Goal: Task Accomplishment & Management: Complete application form

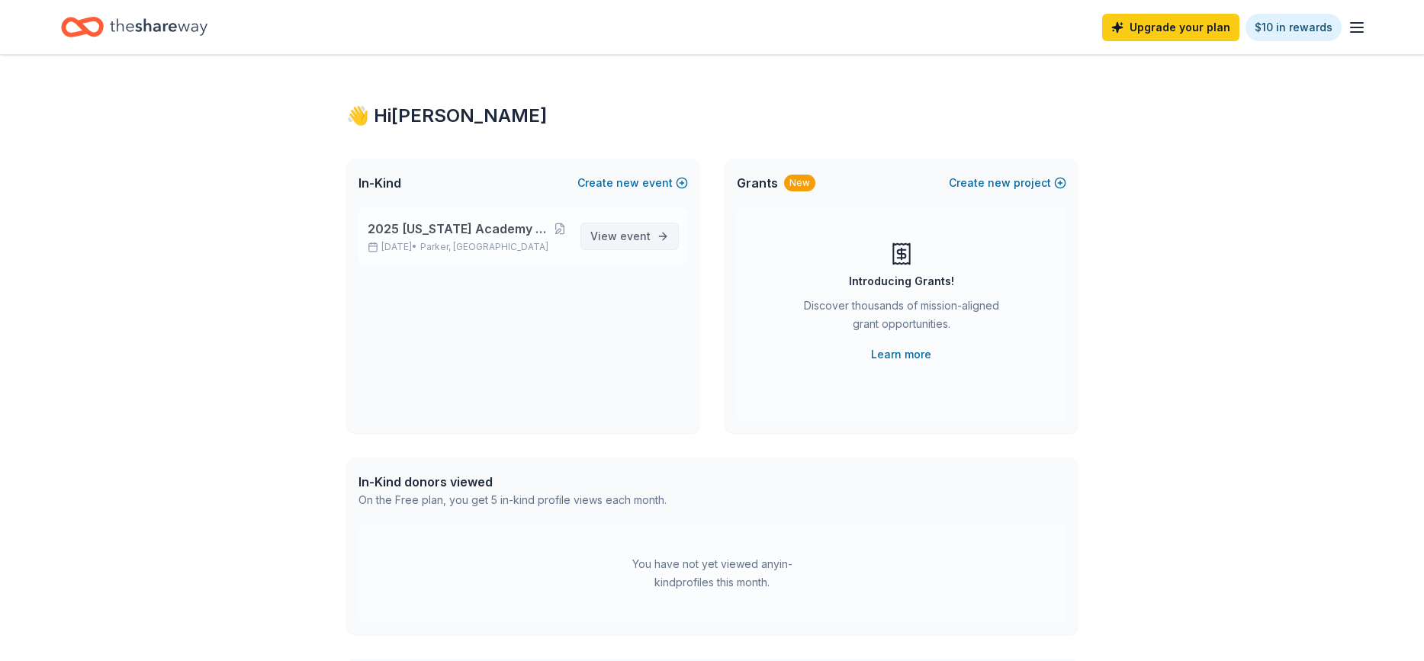
click at [606, 236] on span "View event" at bounding box center [620, 236] width 60 height 18
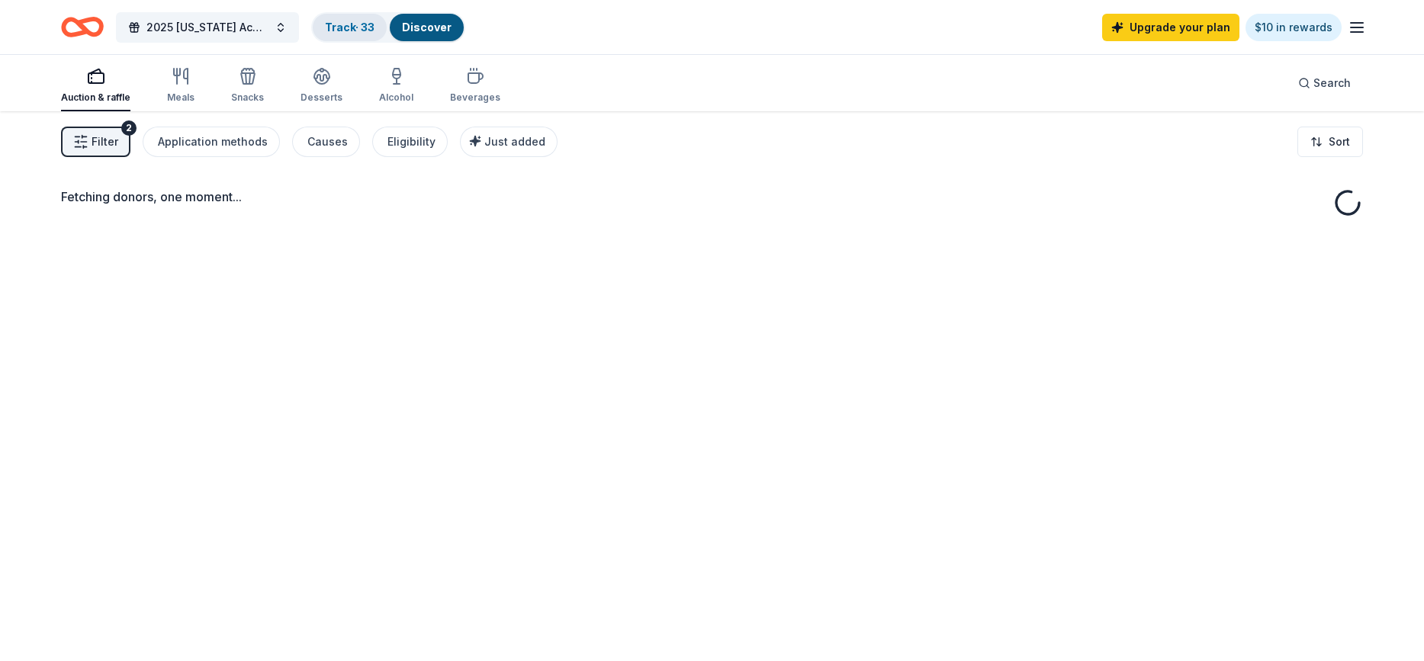
click at [351, 29] on link "Track · 33" at bounding box center [350, 27] width 50 height 13
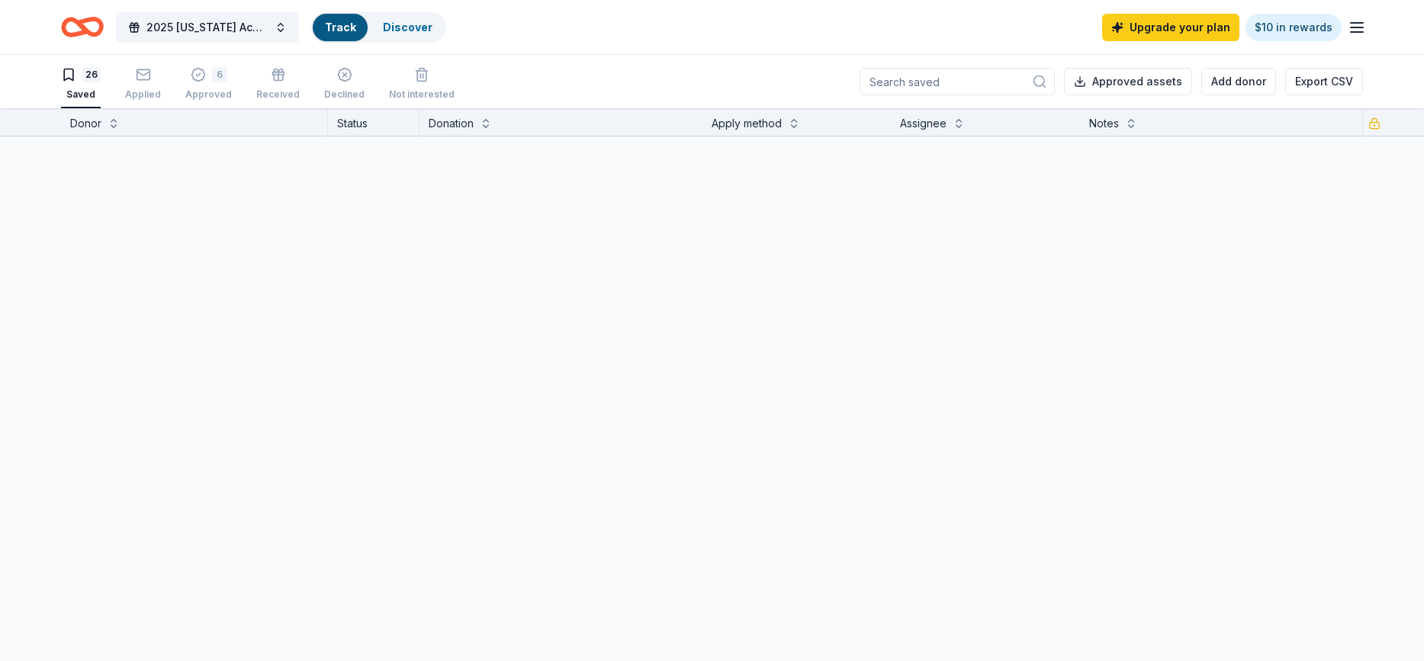
click at [347, 27] on link "Track" at bounding box center [340, 27] width 31 height 13
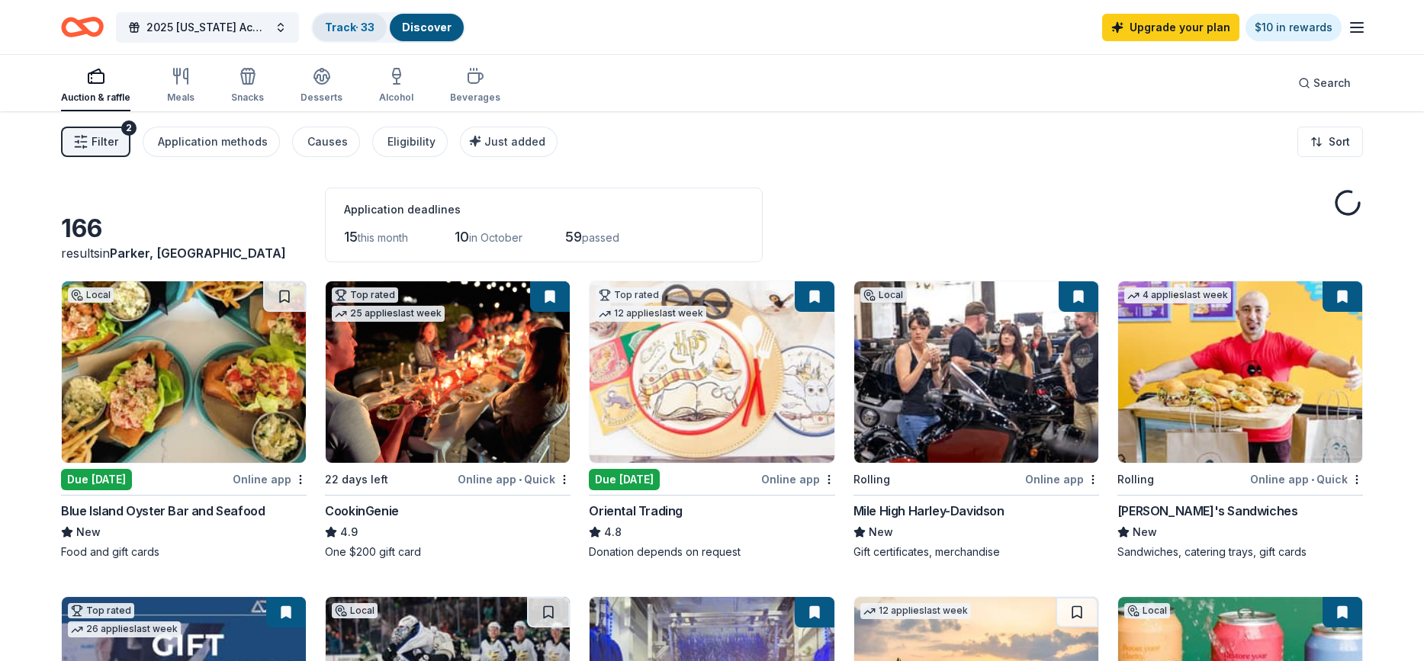
click at [347, 27] on link "Track · 33" at bounding box center [350, 27] width 50 height 13
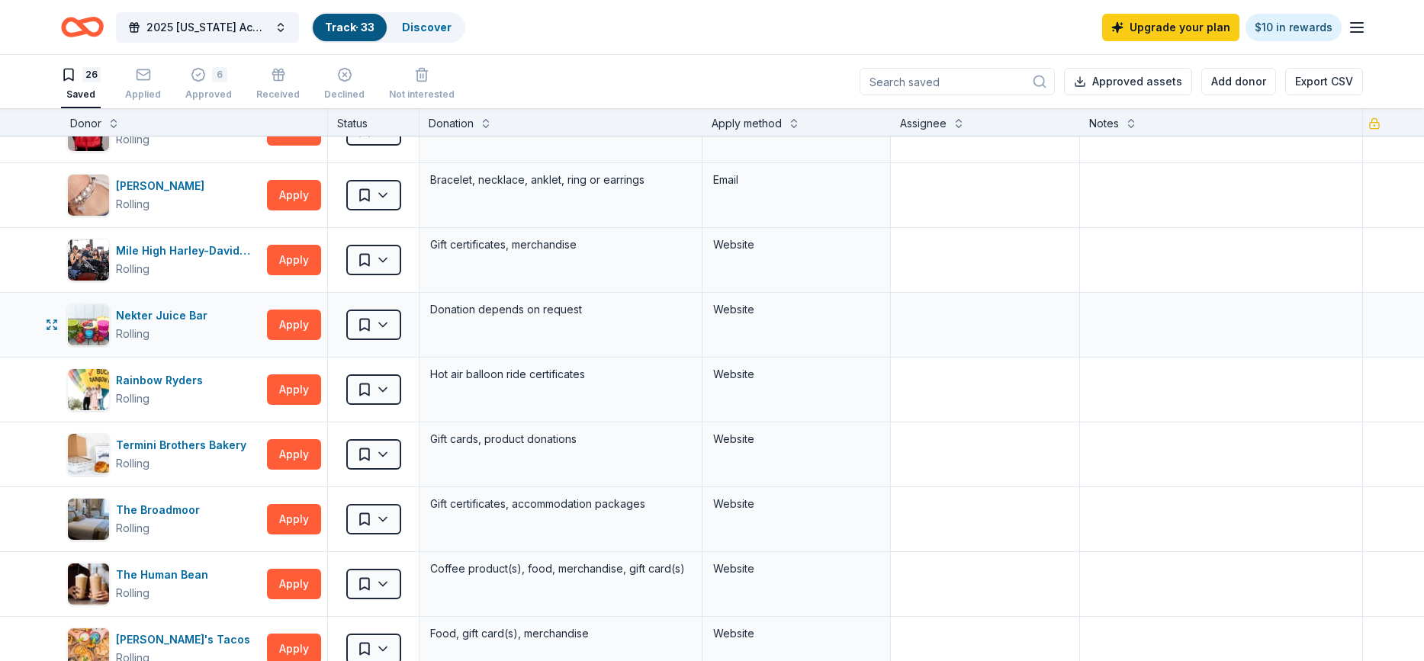
scroll to position [1109, 0]
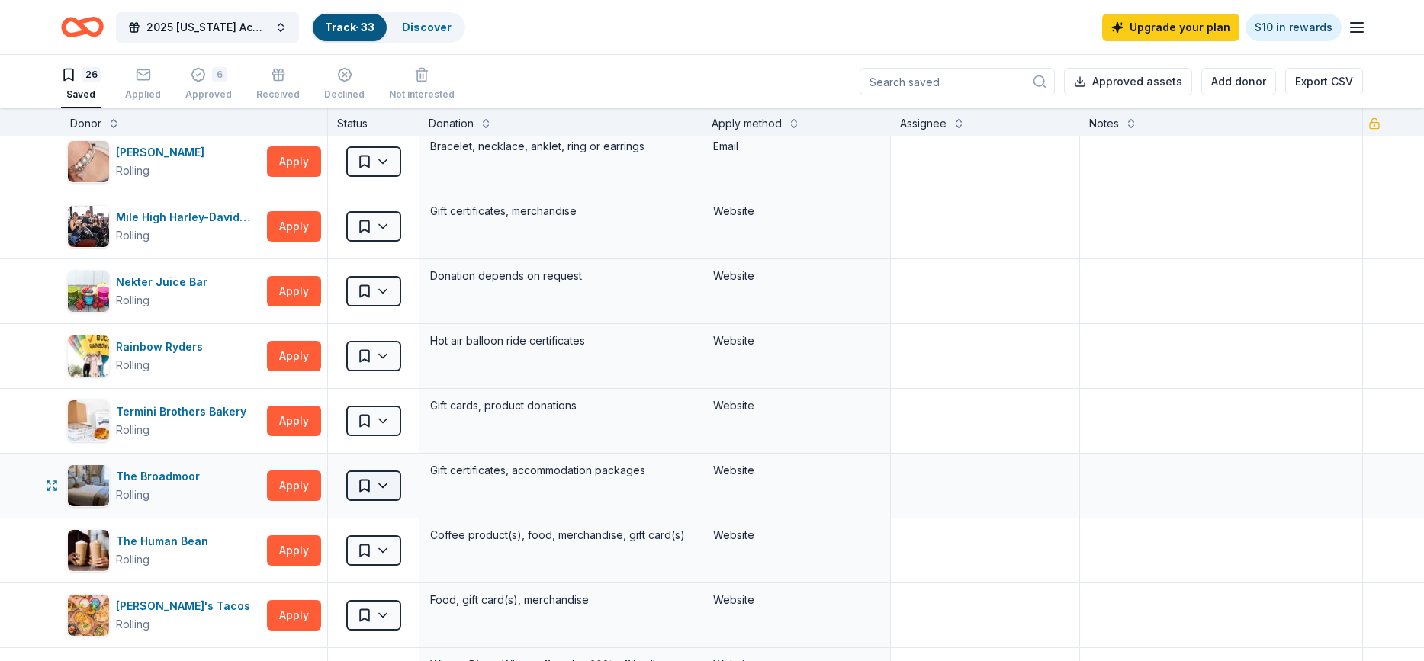
click at [391, 487] on html "2025 [US_STATE] Academy of [MEDICAL_DATA] Convention Track · 33 Discover Upgrad…" at bounding box center [712, 330] width 1424 height 661
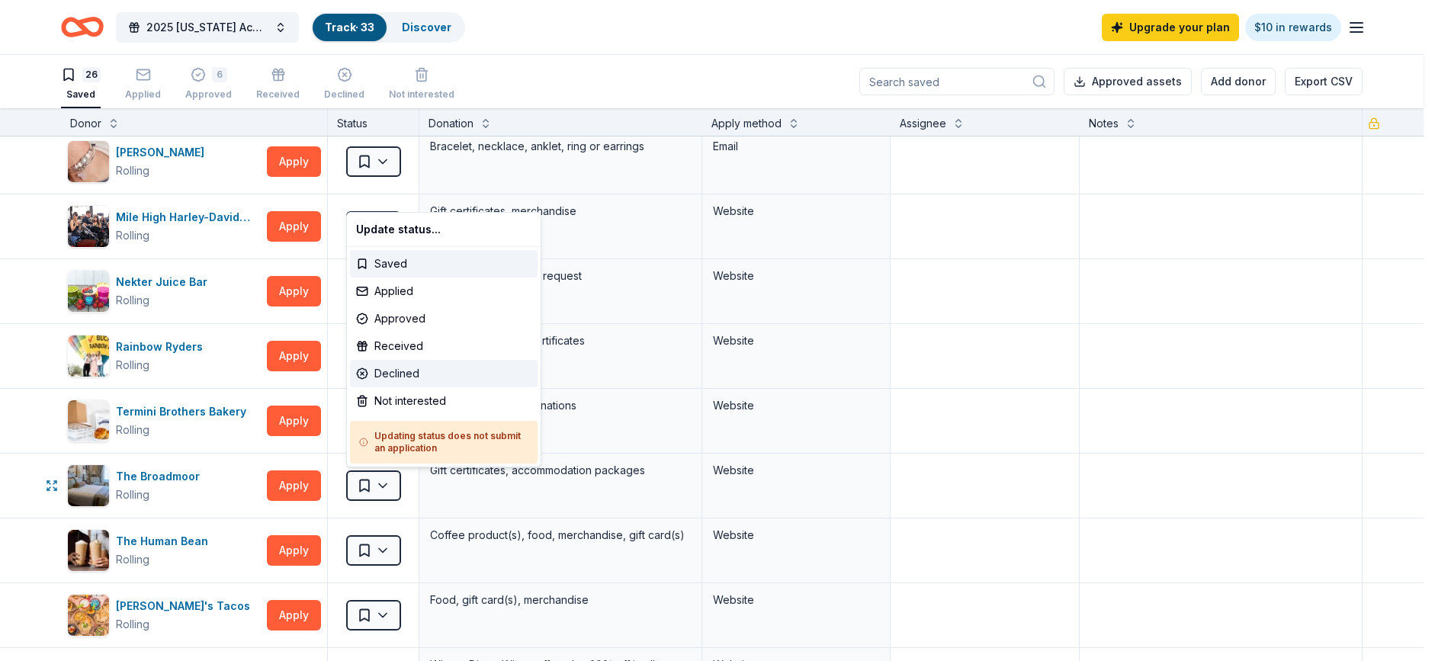
click at [409, 371] on div "Declined" at bounding box center [444, 373] width 188 height 27
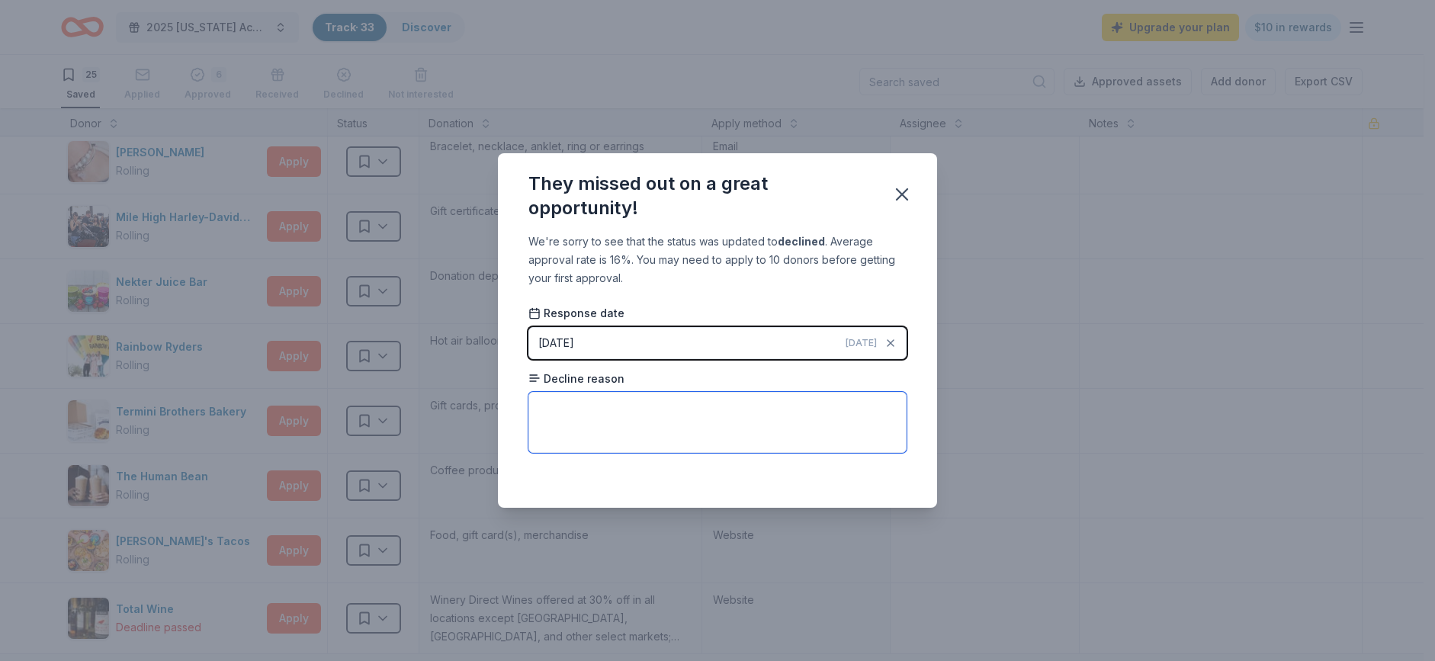
click at [711, 410] on textarea at bounding box center [718, 422] width 378 height 61
click at [894, 194] on icon "button" at bounding box center [902, 194] width 21 height 21
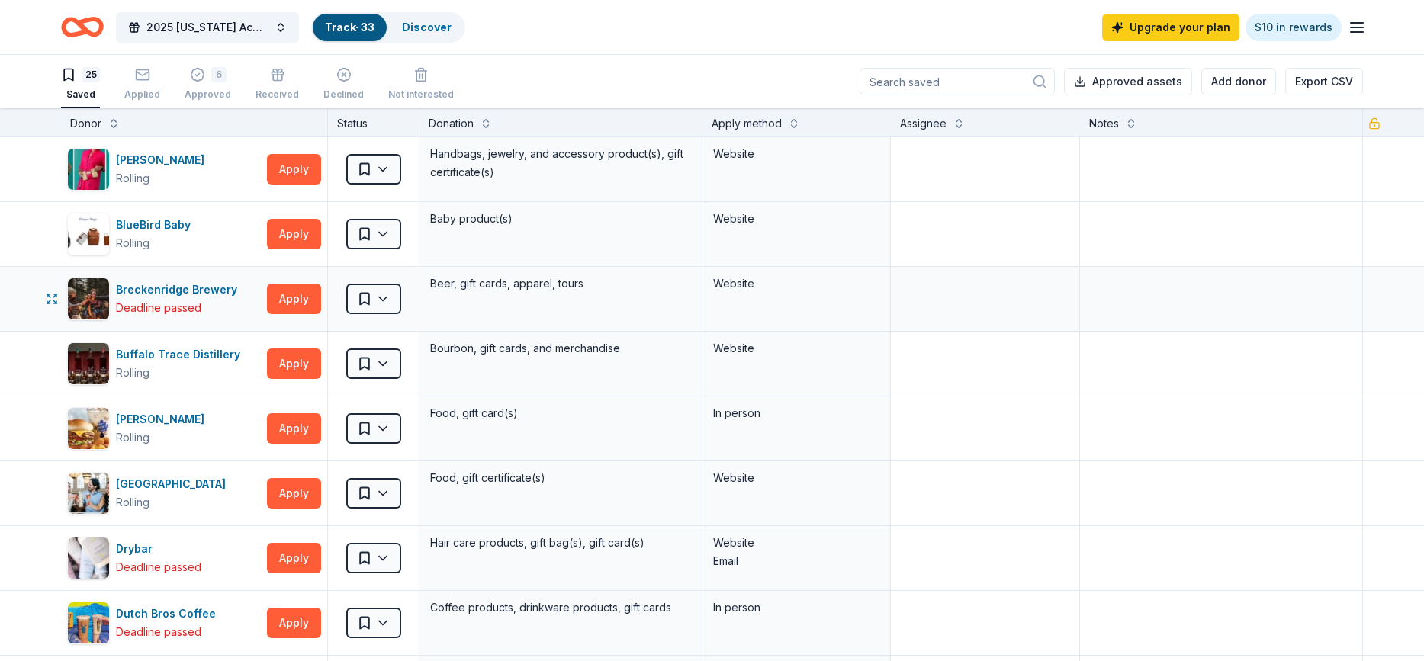
scroll to position [0, 0]
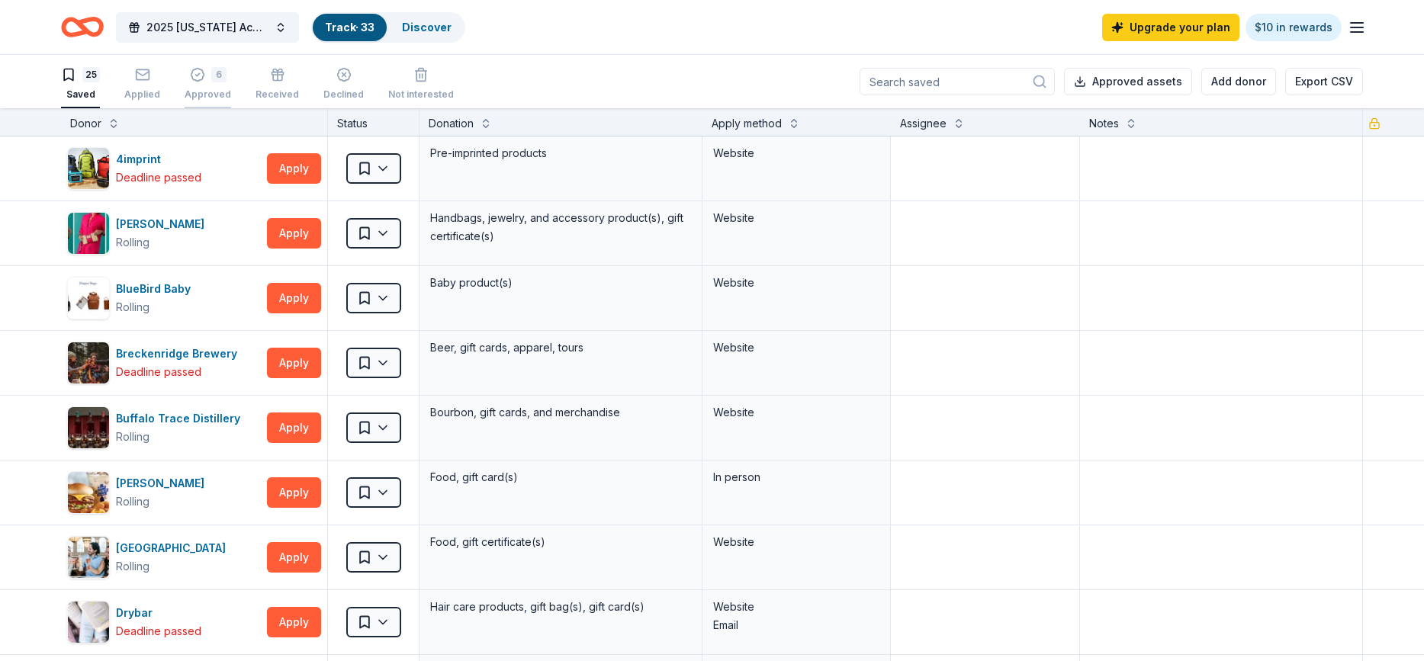
click at [195, 82] on div "6 Approved" at bounding box center [208, 84] width 47 height 34
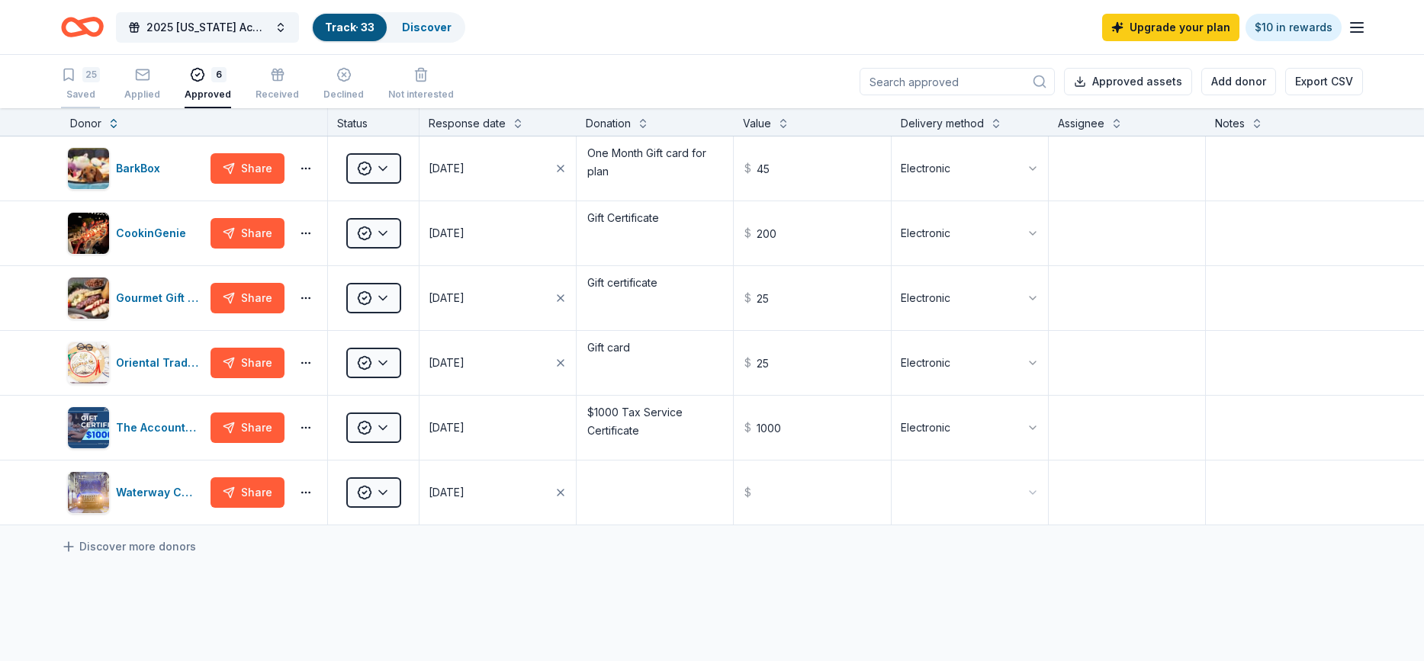
click at [73, 80] on icon "button" at bounding box center [68, 74] width 9 height 11
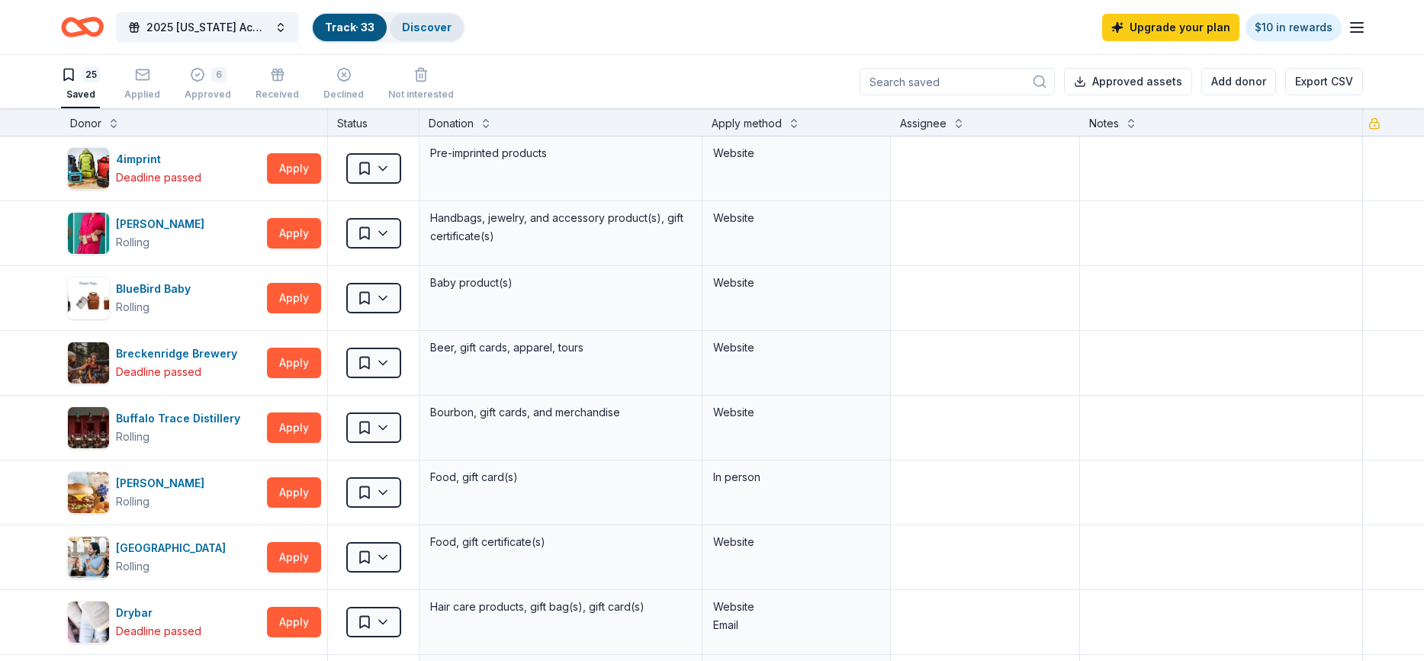
click at [421, 31] on link "Discover" at bounding box center [427, 27] width 50 height 13
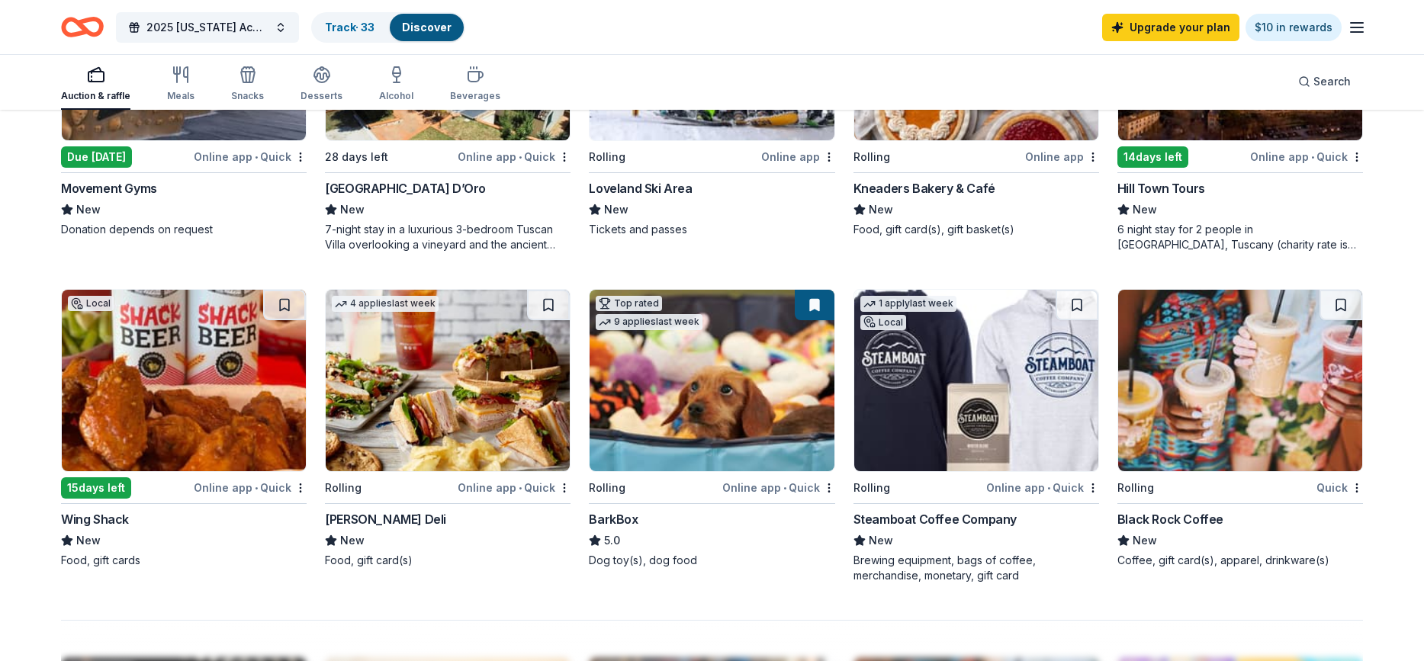
scroll to position [1052, 0]
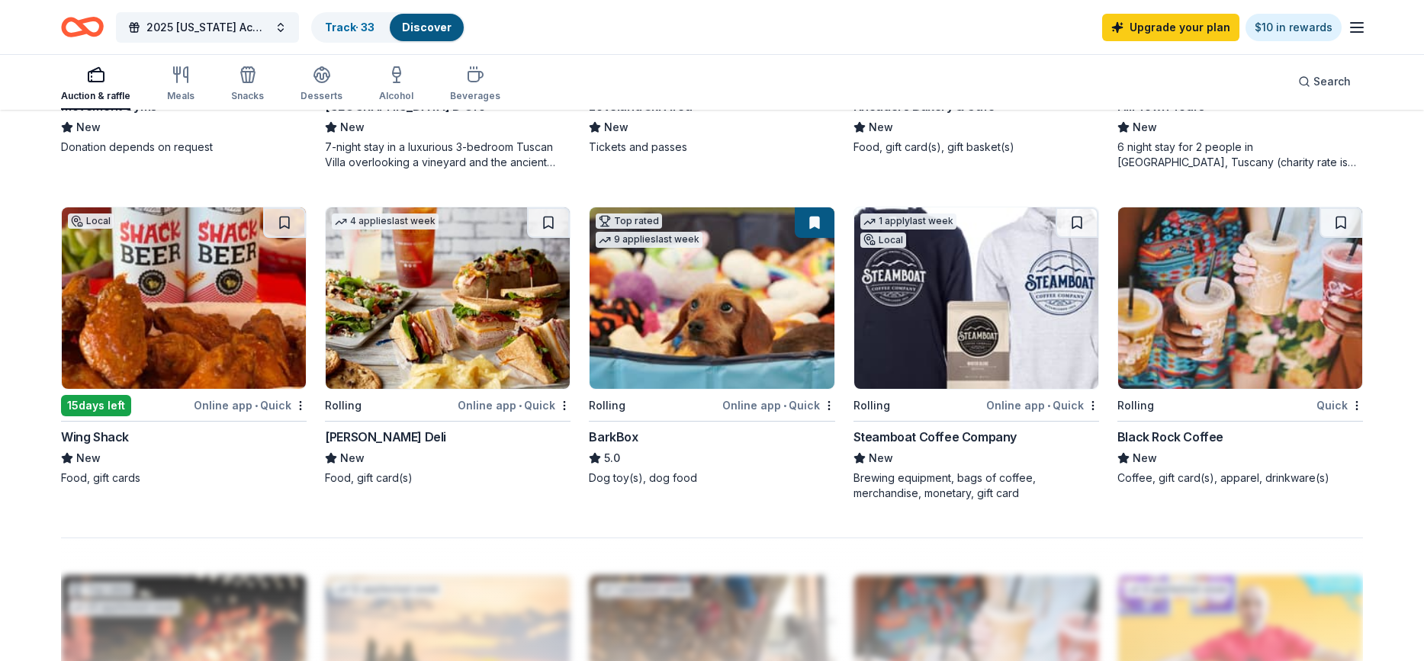
click at [1236, 284] on img at bounding box center [1240, 298] width 244 height 182
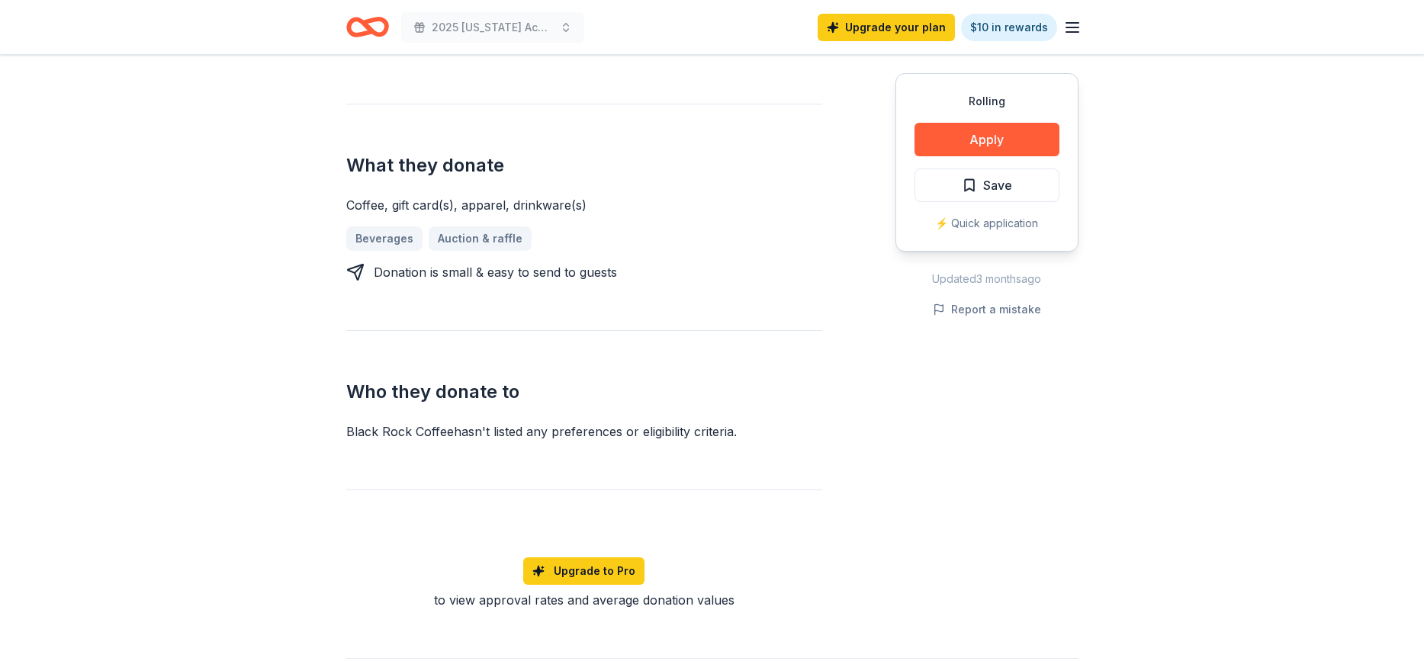
scroll to position [444, 0]
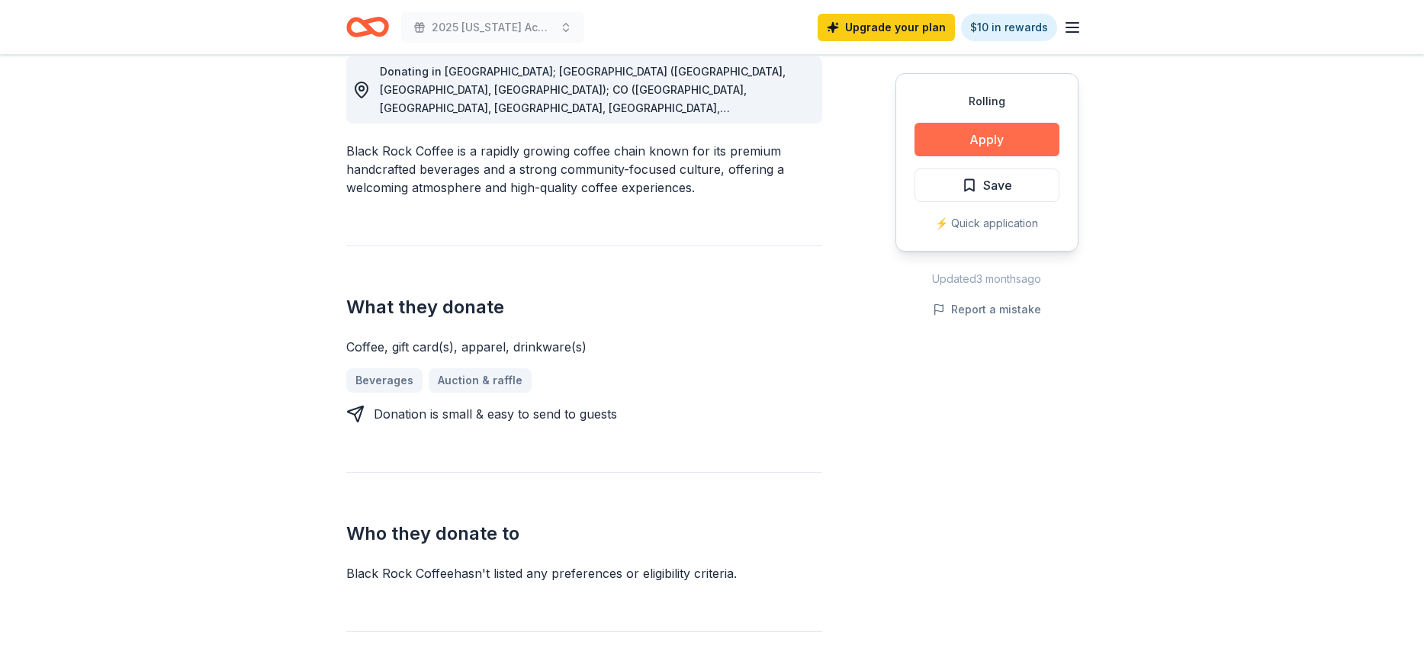
click at [982, 133] on button "Apply" at bounding box center [986, 140] width 145 height 34
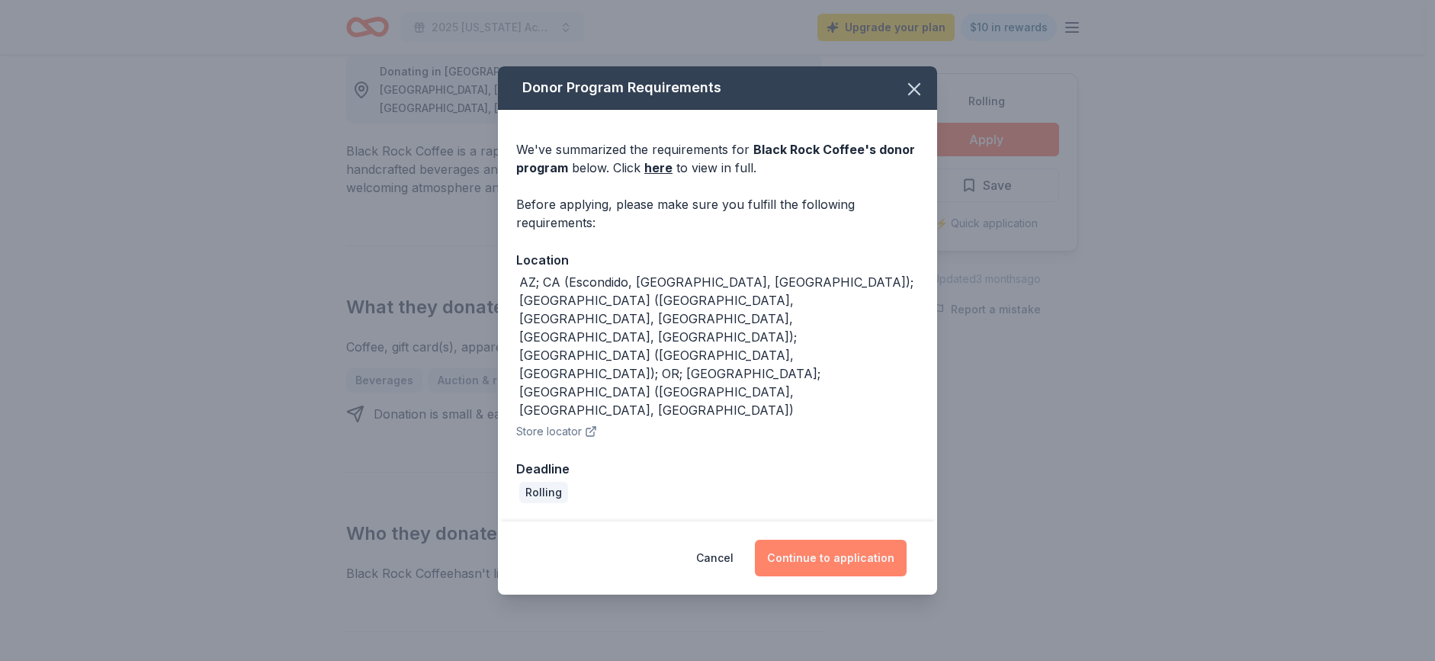
click at [851, 540] on button "Continue to application" at bounding box center [831, 558] width 152 height 37
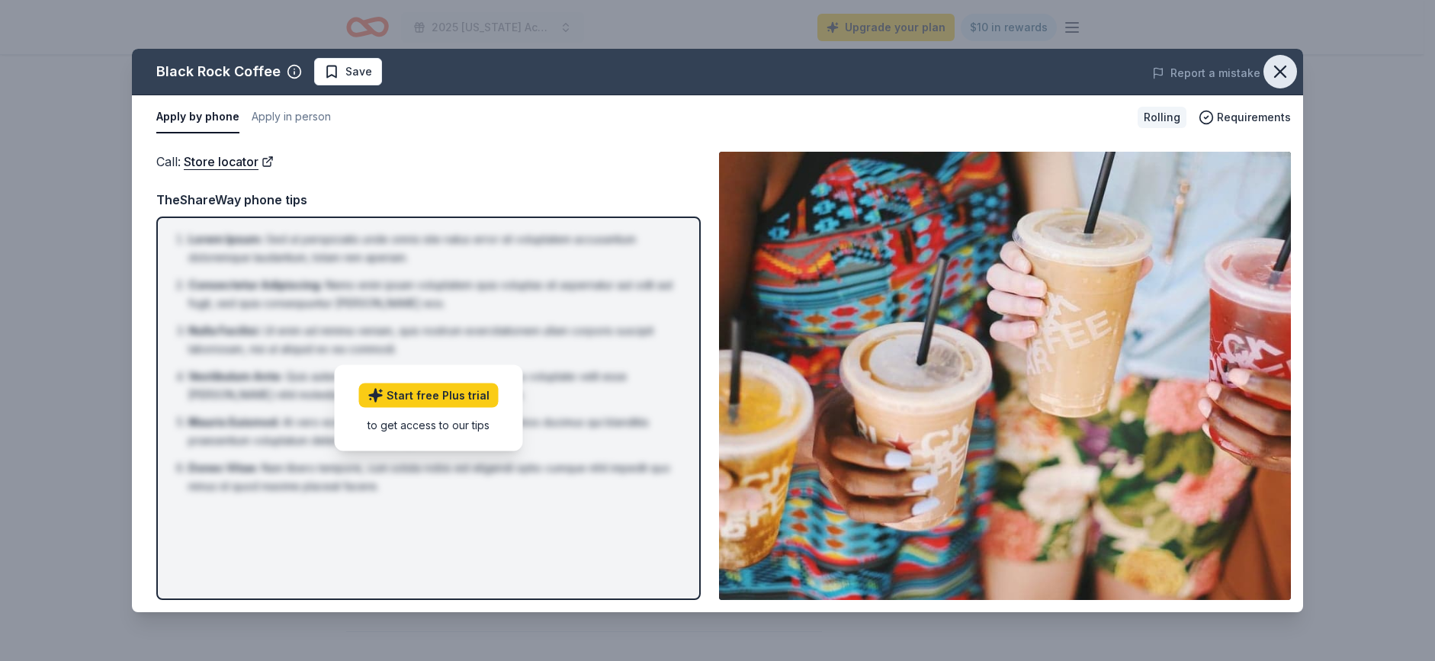
click at [1274, 75] on icon "button" at bounding box center [1280, 71] width 21 height 21
